Goal: Task Accomplishment & Management: Use online tool/utility

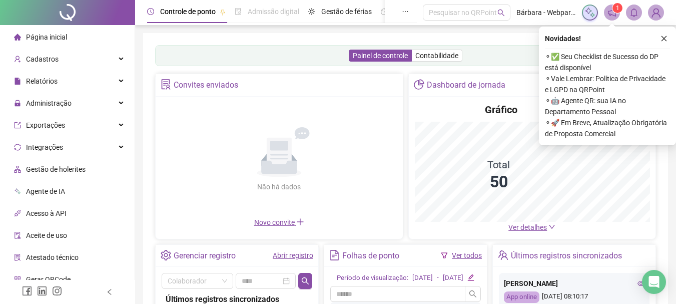
click at [412, 228] on div "Gráfico Total 50 Ver detalhes" at bounding box center [532, 168] width 247 height 142
click at [664, 40] on icon "close" at bounding box center [664, 38] width 7 height 7
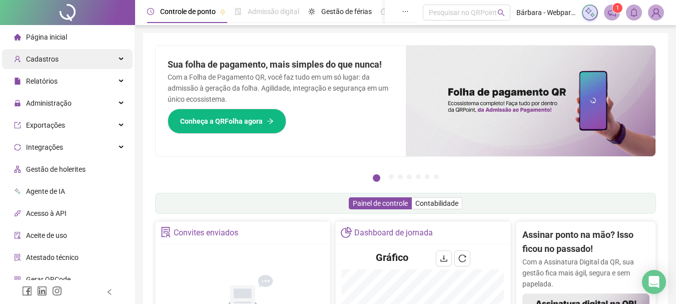
click at [92, 59] on div "Cadastros" at bounding box center [67, 59] width 131 height 20
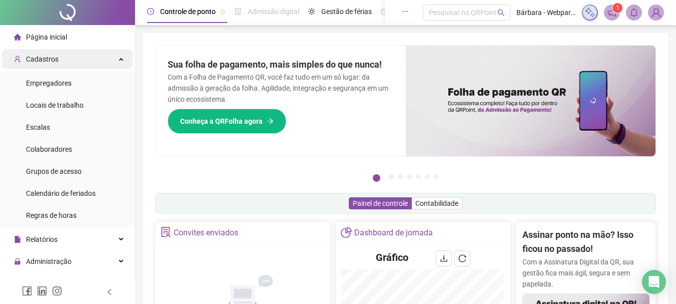
click at [88, 60] on div "Cadastros" at bounding box center [67, 59] width 131 height 20
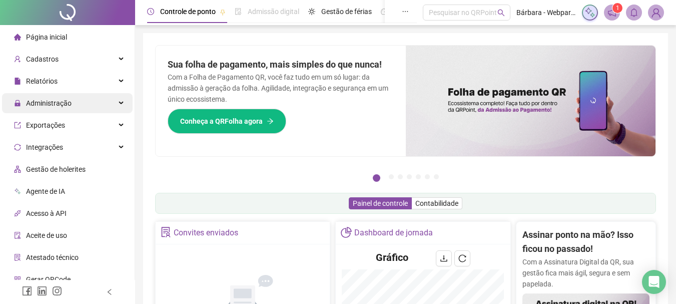
click at [79, 105] on div "Administração" at bounding box center [67, 103] width 131 height 20
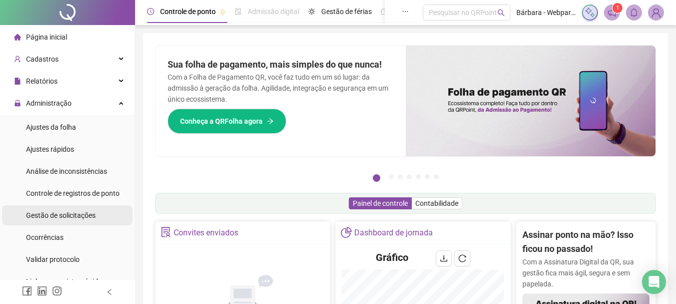
click at [81, 211] on span "Gestão de solicitações" at bounding box center [61, 215] width 70 height 8
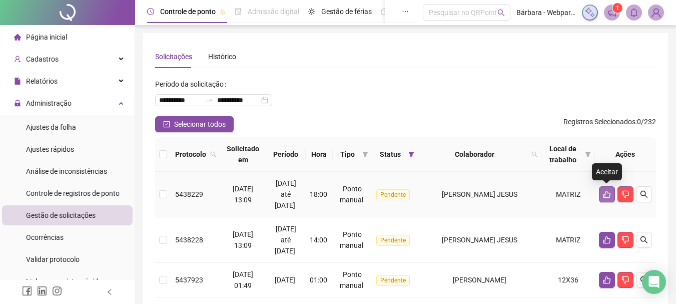
click at [610, 191] on icon "like" at bounding box center [607, 194] width 8 height 8
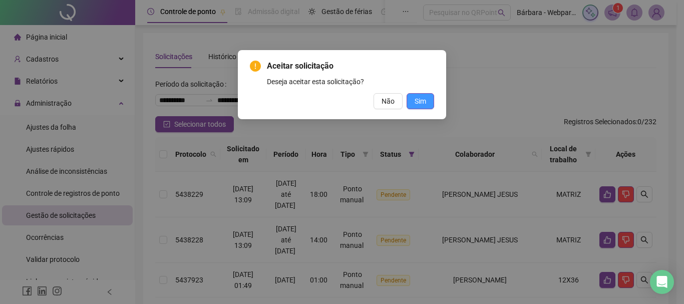
click at [425, 102] on button "Sim" at bounding box center [420, 101] width 28 height 16
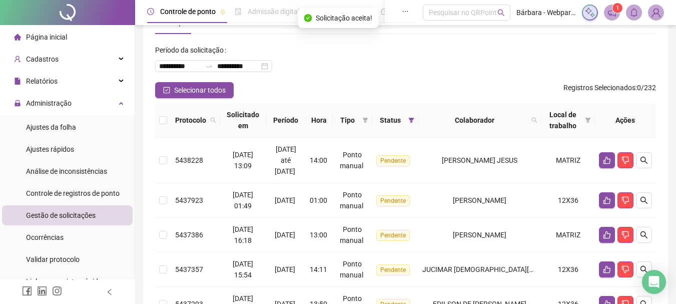
scroll to position [100, 0]
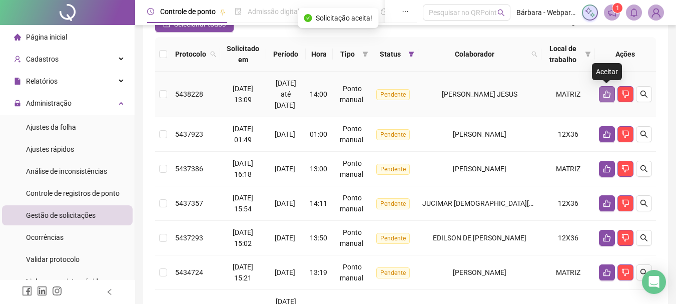
click at [606, 95] on icon "like" at bounding box center [607, 94] width 8 height 8
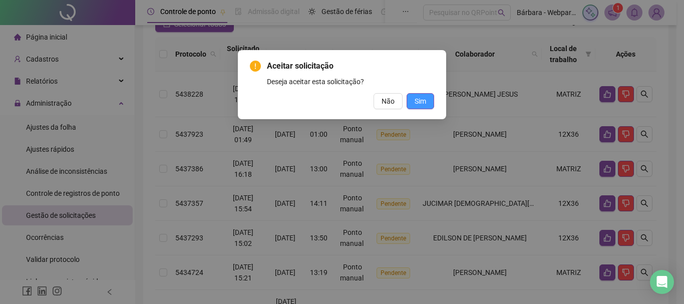
click at [426, 99] on button "Sim" at bounding box center [420, 101] width 28 height 16
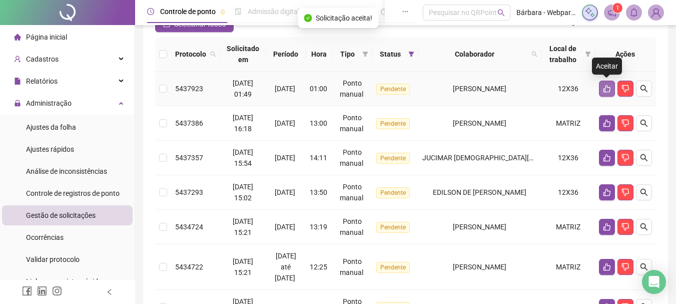
click at [609, 93] on button "button" at bounding box center [607, 89] width 16 height 16
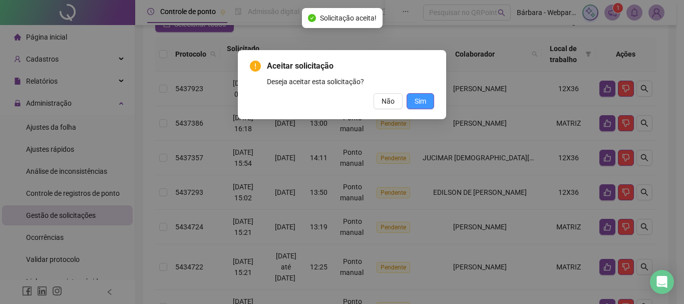
click at [425, 98] on span "Sim" at bounding box center [420, 101] width 12 height 11
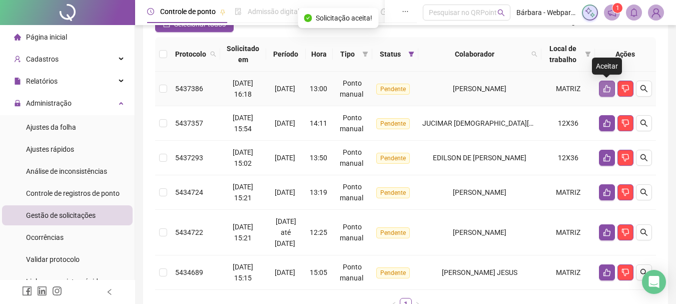
click at [605, 92] on icon "like" at bounding box center [607, 89] width 7 height 8
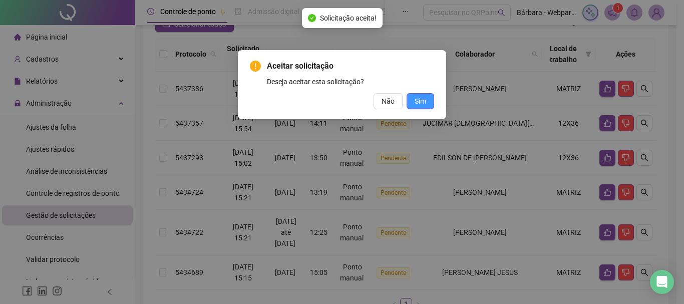
click at [415, 103] on span "Sim" at bounding box center [420, 101] width 12 height 11
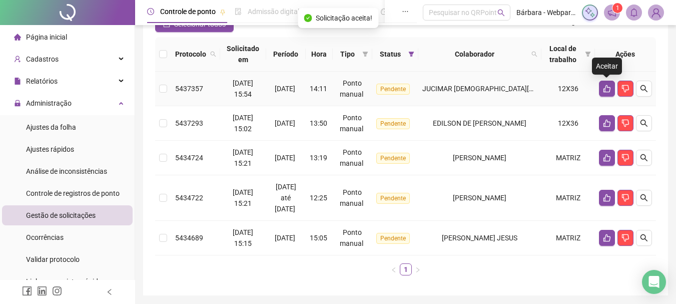
click at [607, 90] on icon "like" at bounding box center [607, 89] width 8 height 8
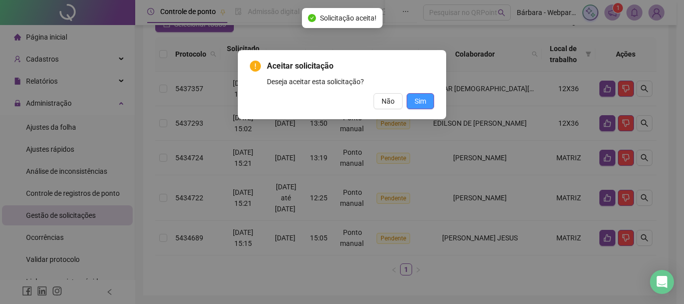
click at [426, 101] on button "Sim" at bounding box center [420, 101] width 28 height 16
click at [422, 102] on span "Sim" at bounding box center [420, 101] width 12 height 11
click at [424, 104] on span "Sim" at bounding box center [420, 101] width 12 height 11
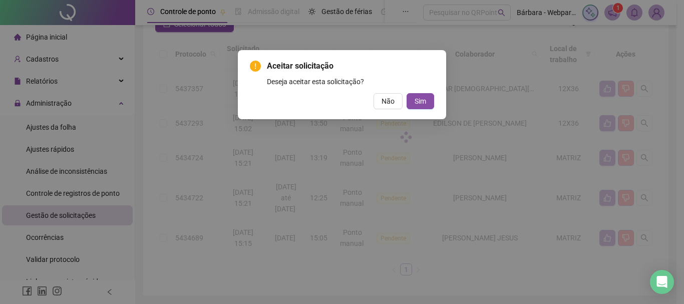
click at [421, 104] on div "Aceitar solicitação Deseja aceitar esta solicitação? Não Sim" at bounding box center [342, 152] width 684 height 304
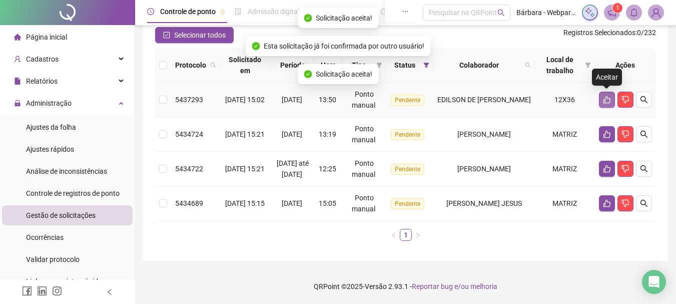
click at [605, 96] on icon "like" at bounding box center [607, 100] width 8 height 8
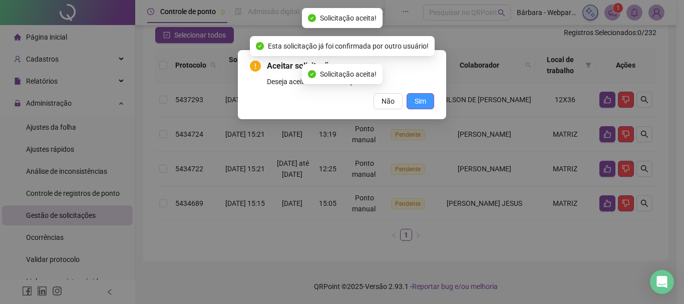
click at [421, 99] on span "Sim" at bounding box center [420, 101] width 12 height 11
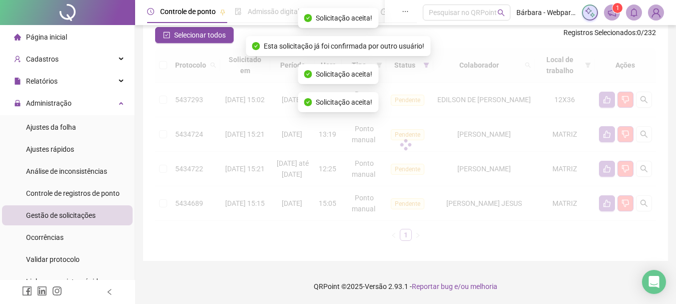
scroll to position [66, 0]
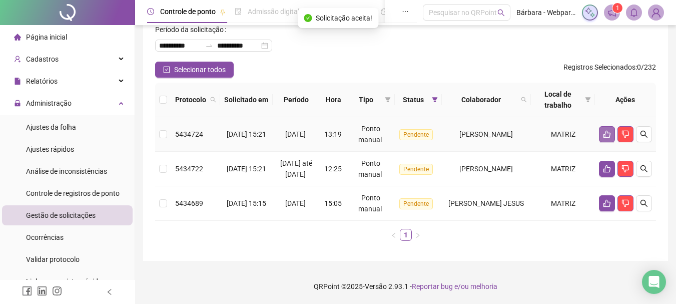
click at [607, 131] on icon "like" at bounding box center [607, 135] width 7 height 8
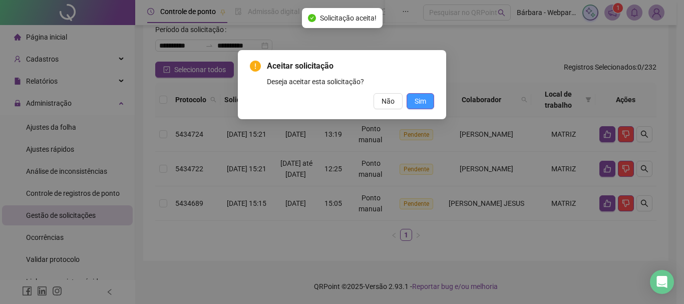
click at [421, 106] on span "Sim" at bounding box center [420, 101] width 12 height 11
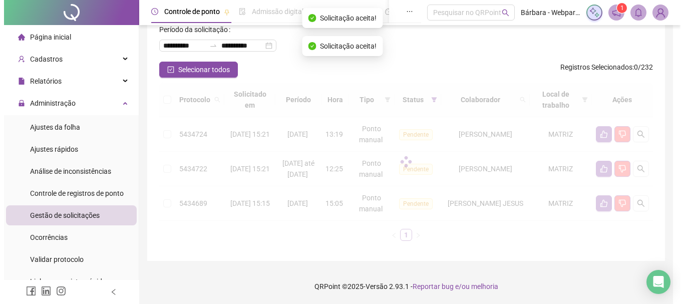
scroll to position [31, 0]
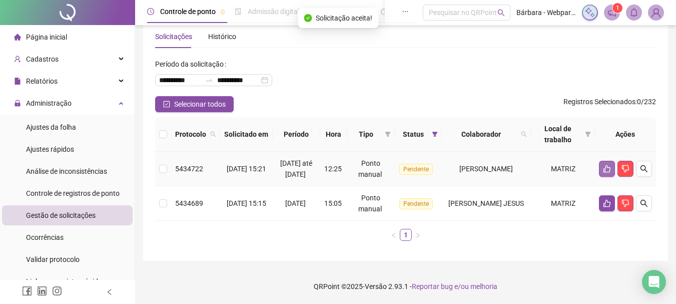
click at [605, 161] on button "button" at bounding box center [607, 169] width 16 height 16
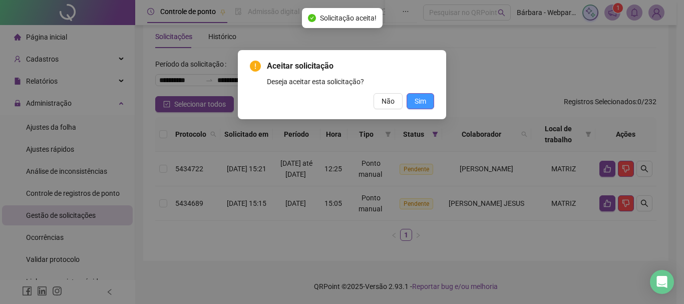
click at [423, 100] on span "Sim" at bounding box center [420, 101] width 12 height 11
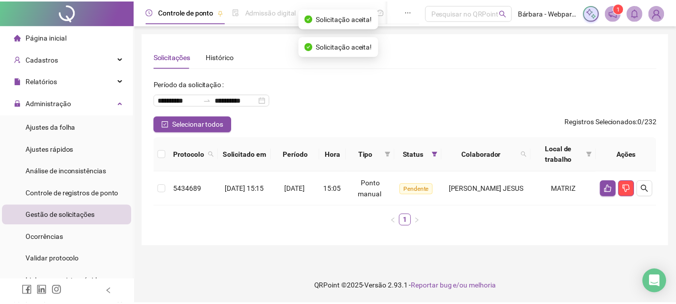
scroll to position [0, 0]
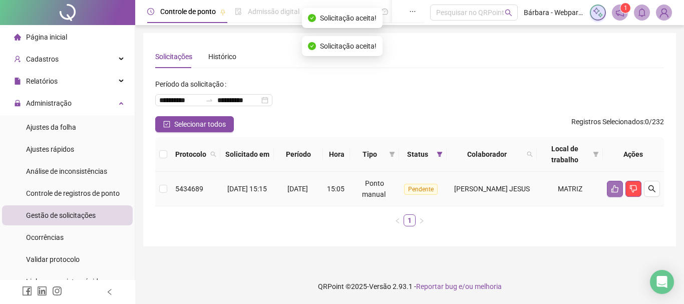
click at [607, 193] on button "button" at bounding box center [615, 189] width 16 height 16
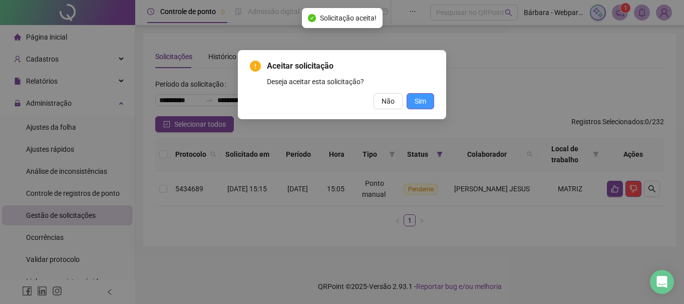
click at [427, 107] on button "Sim" at bounding box center [420, 101] width 28 height 16
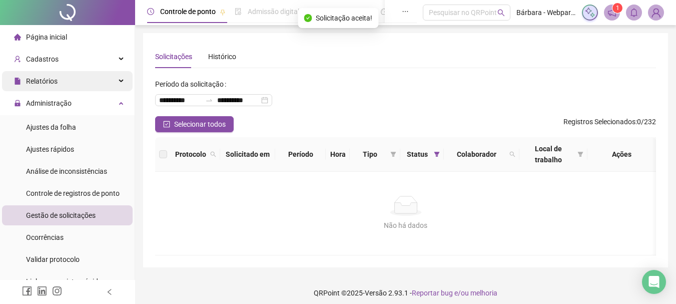
click at [65, 83] on div "Relatórios" at bounding box center [67, 81] width 131 height 20
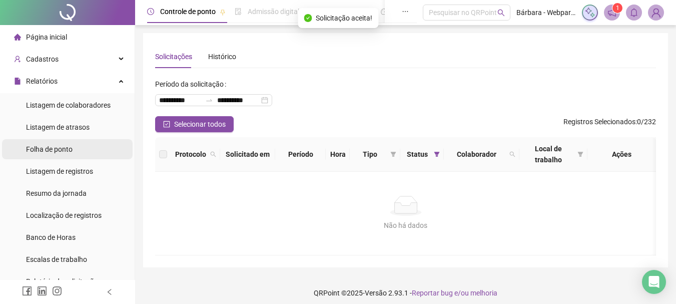
click at [72, 150] on span "Folha de ponto" at bounding box center [49, 149] width 47 height 8
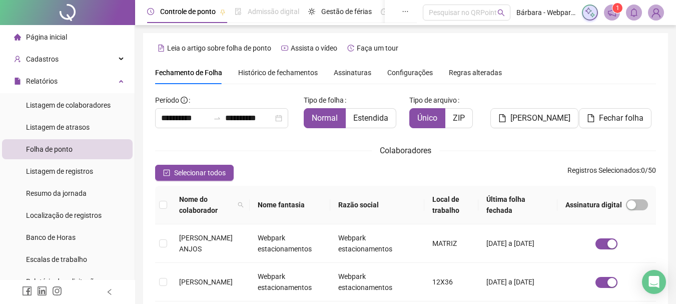
scroll to position [53, 0]
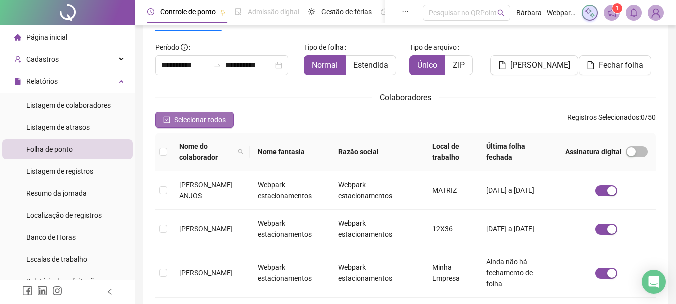
click at [194, 120] on span "Selecionar todos" at bounding box center [200, 119] width 52 height 11
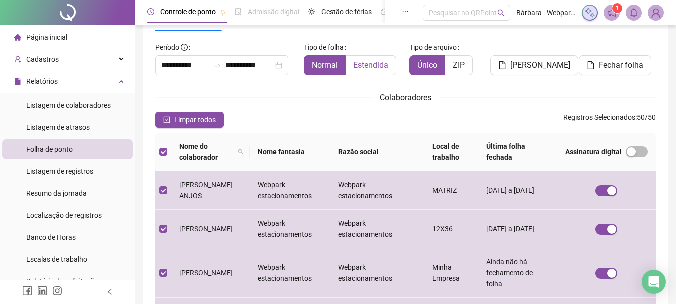
click at [364, 64] on span "Estendida" at bounding box center [370, 65] width 35 height 10
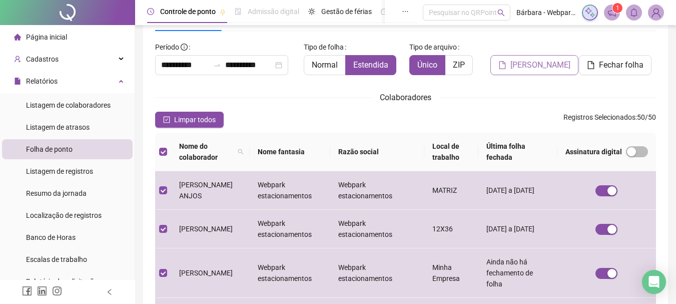
click at [556, 67] on span "[PERSON_NAME]" at bounding box center [541, 65] width 60 height 12
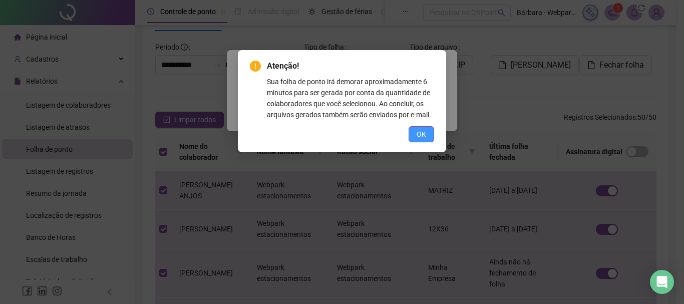
click at [421, 133] on span "OK" at bounding box center [421, 134] width 10 height 11
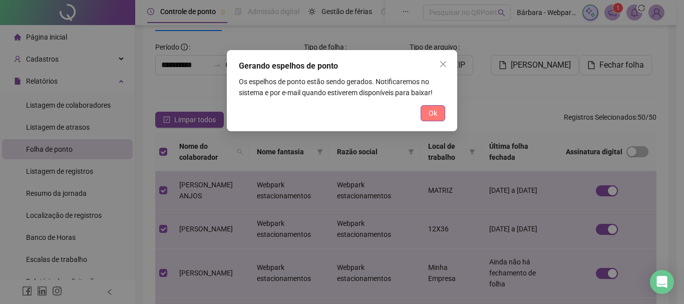
click at [440, 112] on button "Ok" at bounding box center [432, 113] width 25 height 16
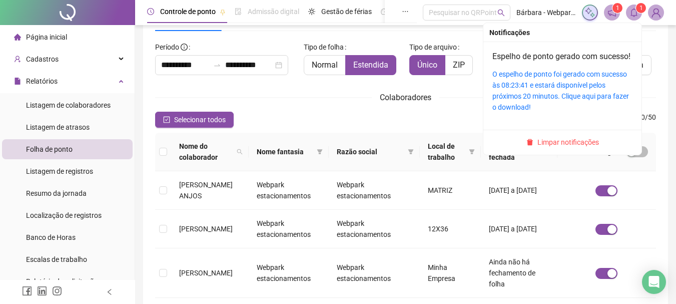
click at [640, 16] on span at bounding box center [634, 13] width 16 height 16
click at [511, 91] on div "O espelho de ponto foi gerado com sucesso às 08:23:41 e estará disponível pelos…" at bounding box center [563, 91] width 140 height 44
